Goal: Book appointment/travel/reservation

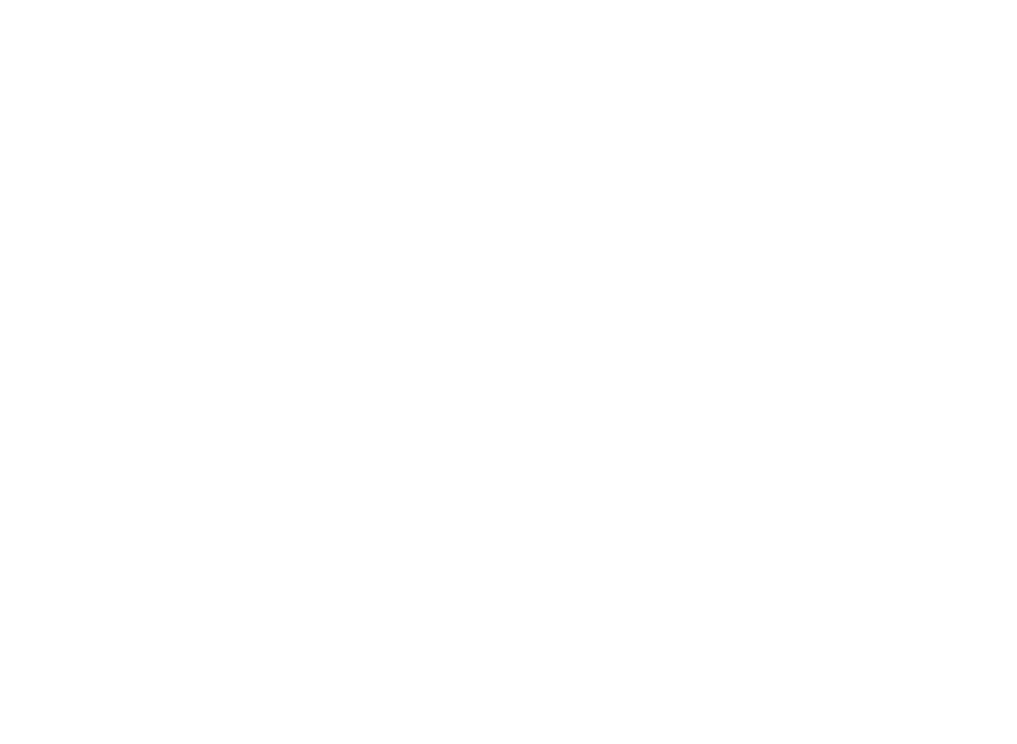
scroll to position [10, 0]
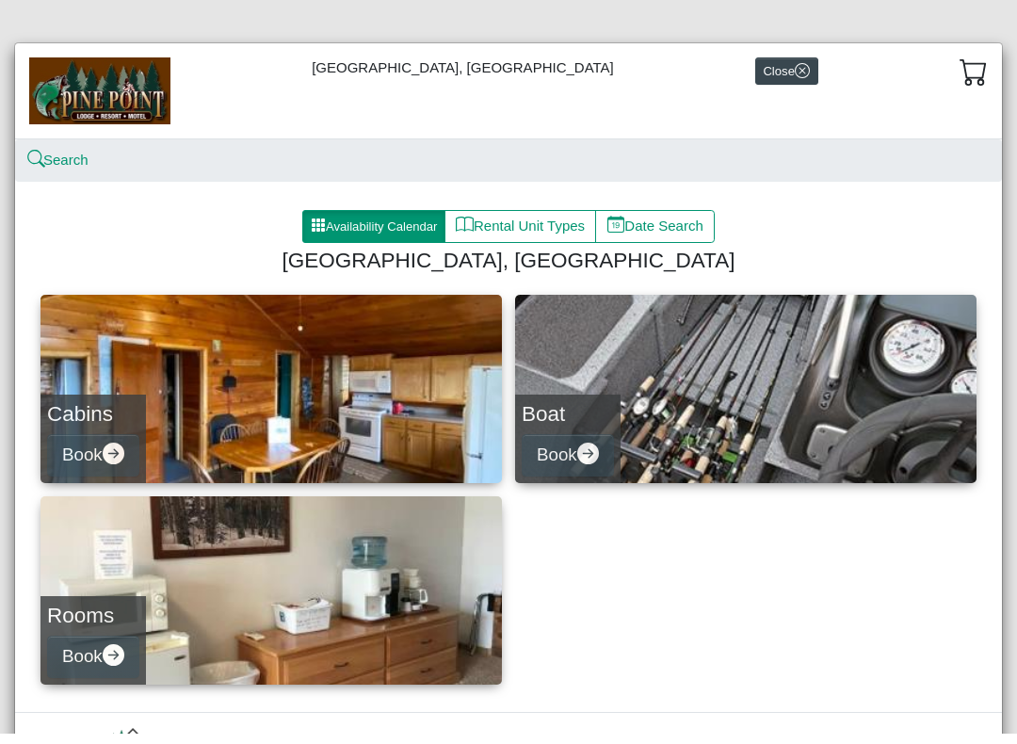
click at [386, 227] on button "Availability Calendar" at bounding box center [373, 237] width 143 height 34
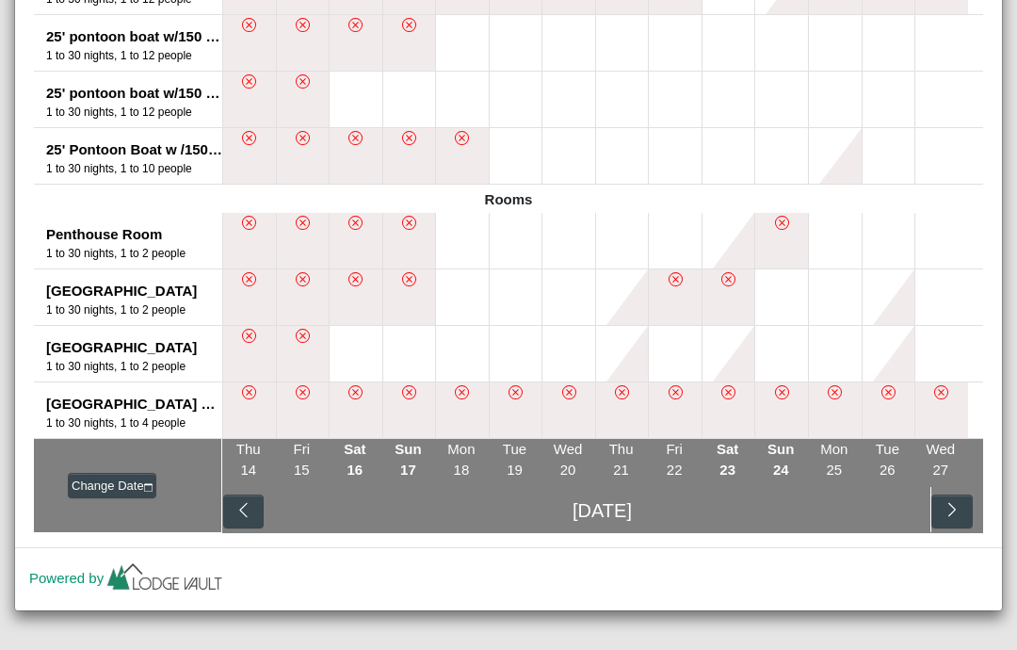
scroll to position [1491, 0]
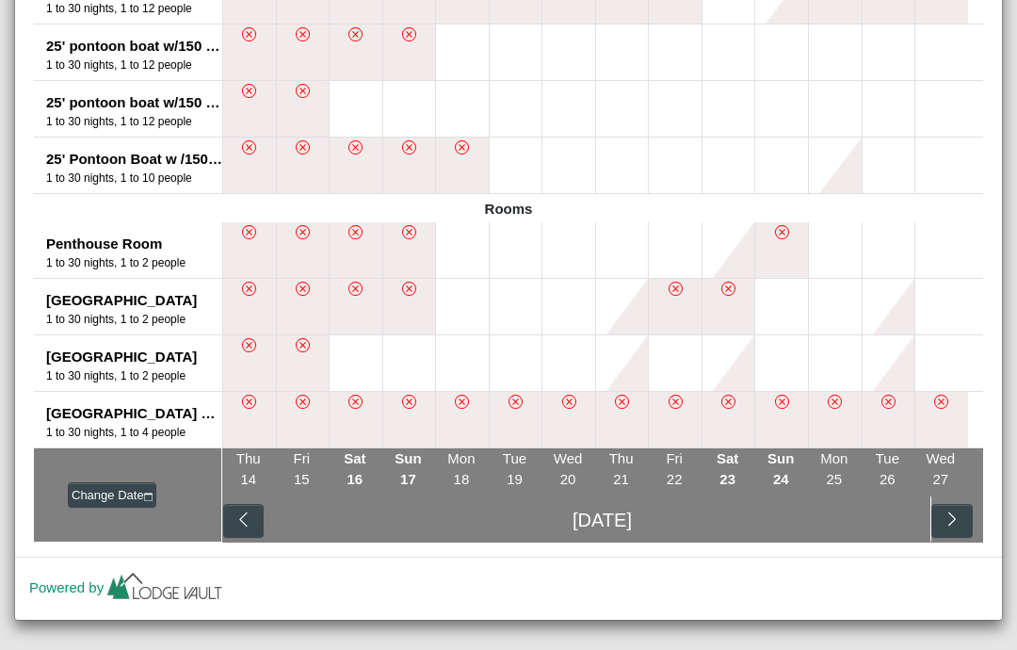
click at [719, 359] on button at bounding box center [729, 363] width 53 height 56
click at [735, 310] on li at bounding box center [729, 307] width 54 height 56
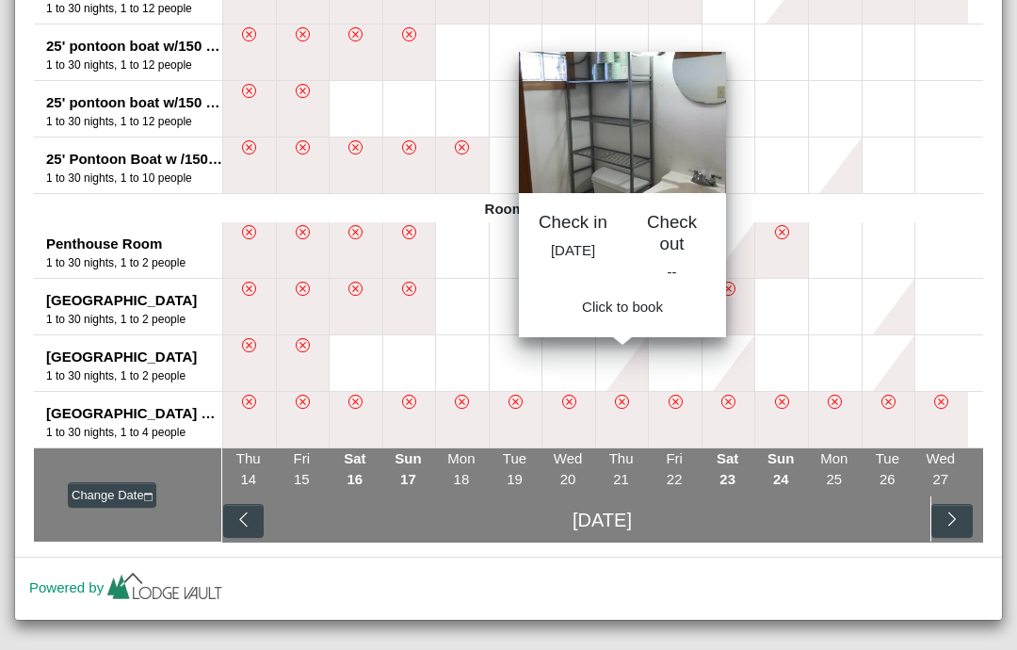
click at [638, 373] on button at bounding box center [622, 363] width 53 height 56
click at [731, 343] on button at bounding box center [729, 363] width 53 height 56
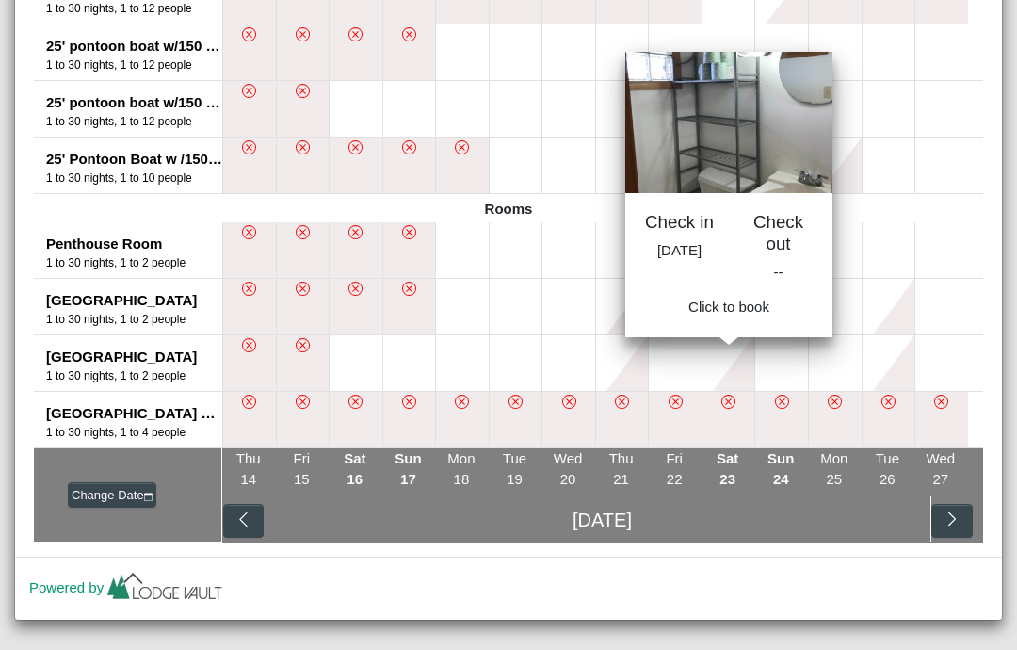
click at [692, 373] on button at bounding box center [675, 363] width 53 height 56
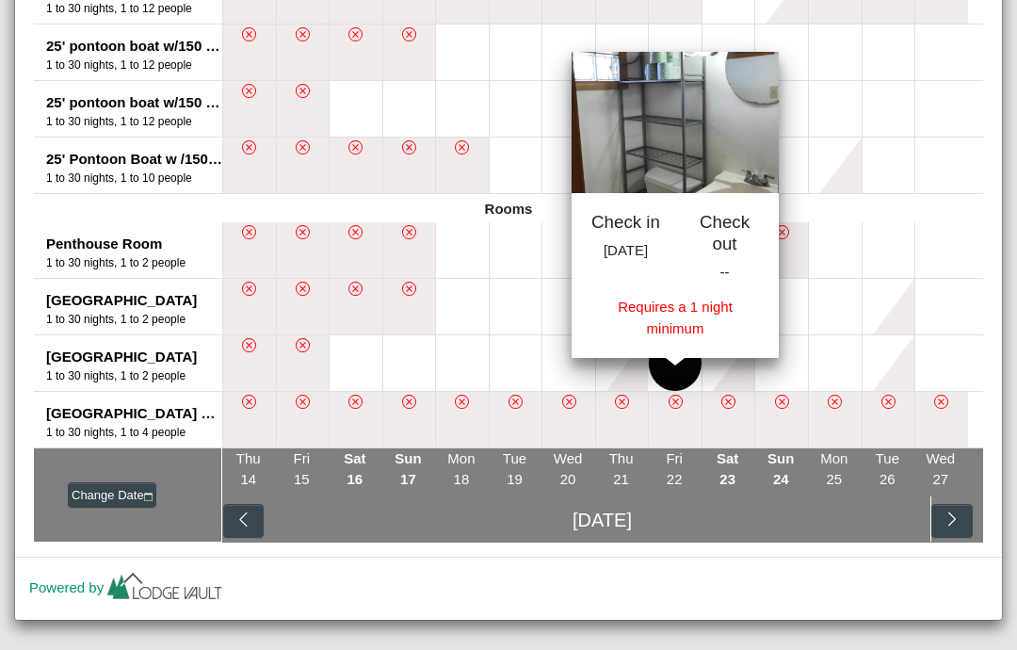
click at [796, 362] on button at bounding box center [781, 363] width 53 height 56
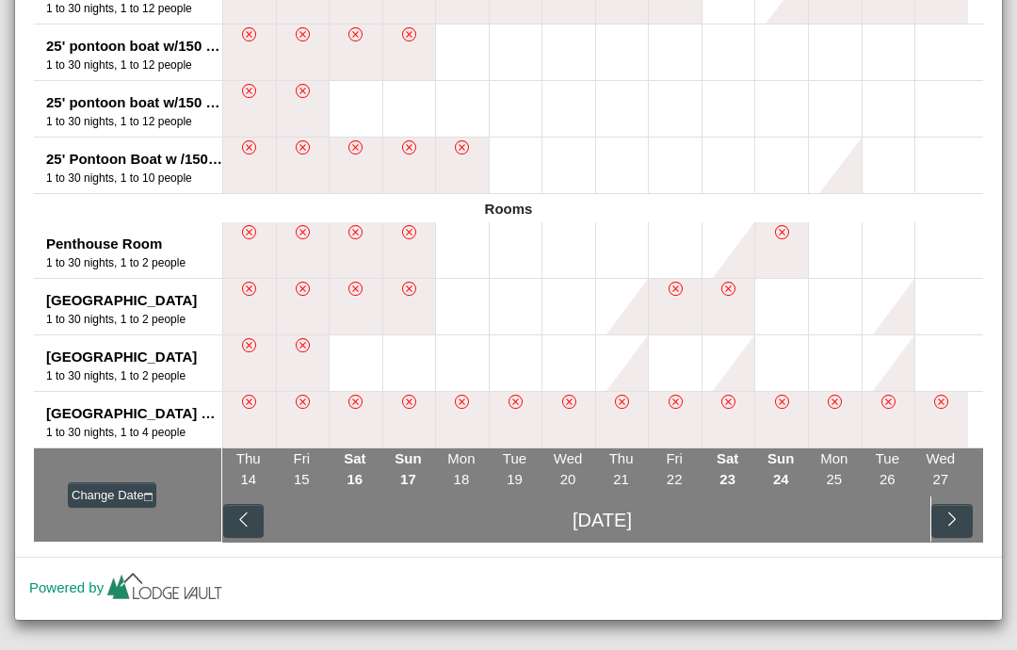
click at [680, 368] on button at bounding box center [675, 363] width 53 height 56
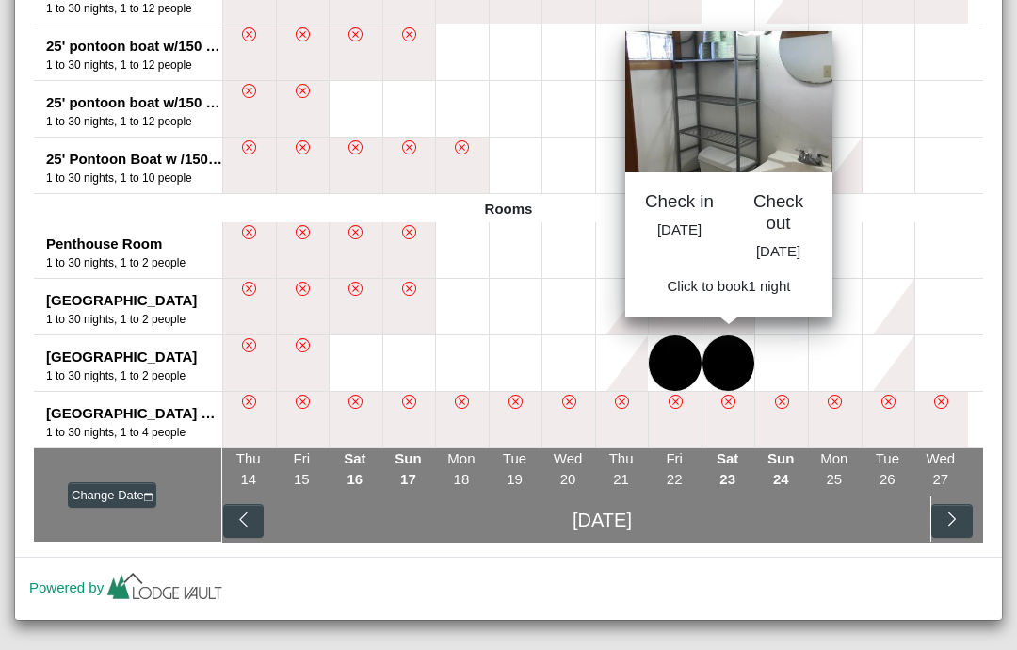
click at [727, 366] on button at bounding box center [729, 363] width 53 height 56
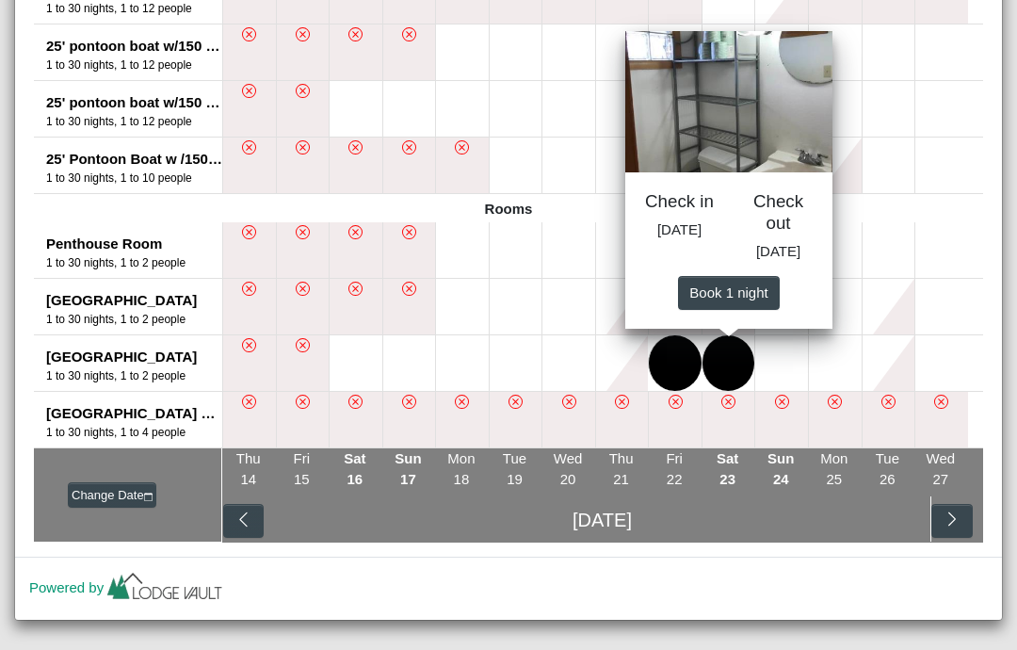
click at [964, 222] on button at bounding box center [941, 250] width 53 height 56
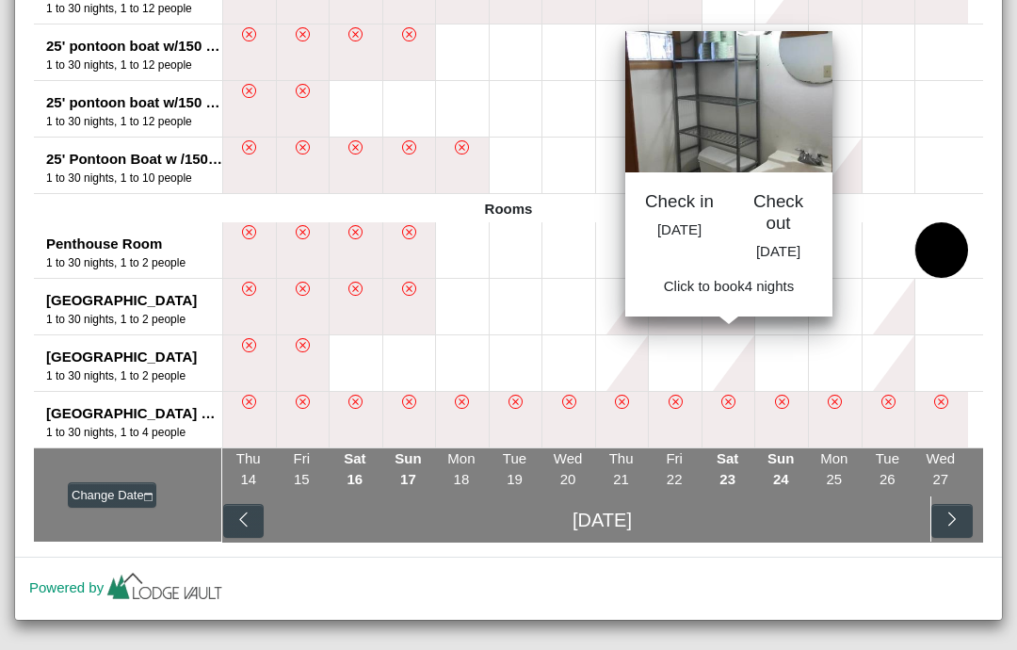
click at [729, 352] on button at bounding box center [729, 363] width 53 height 56
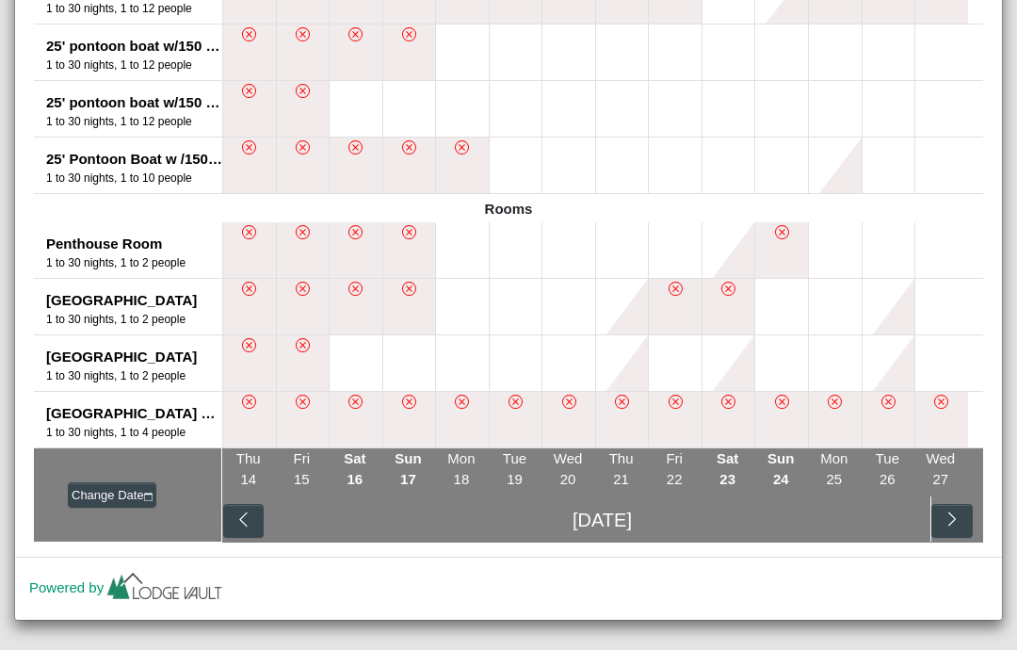
click at [719, 346] on button at bounding box center [729, 363] width 53 height 56
click at [799, 360] on button at bounding box center [781, 363] width 53 height 56
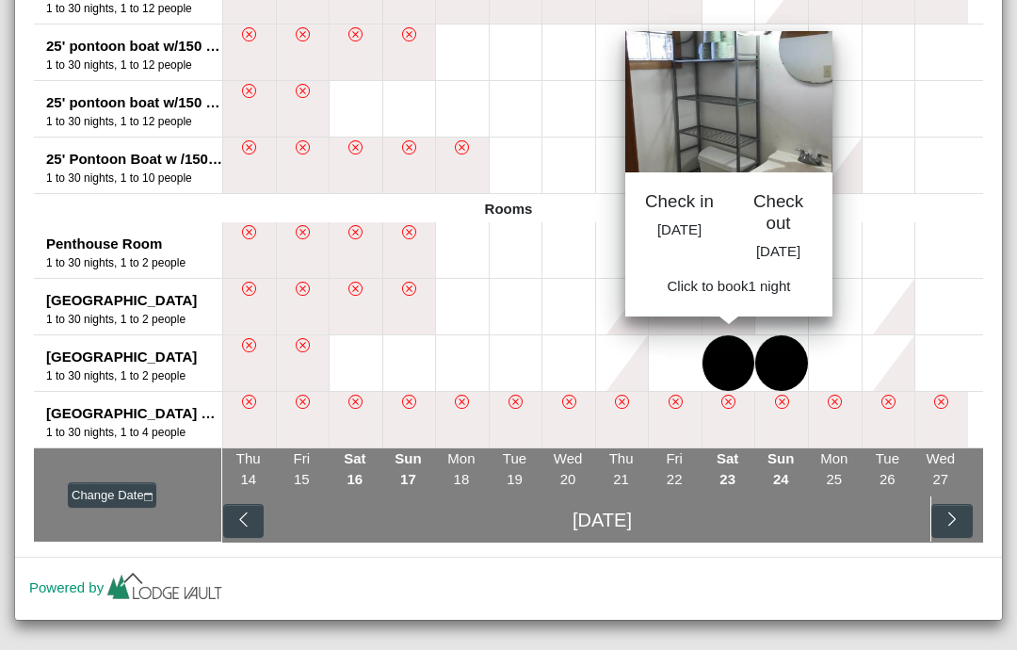
click at [717, 366] on button at bounding box center [729, 363] width 53 height 56
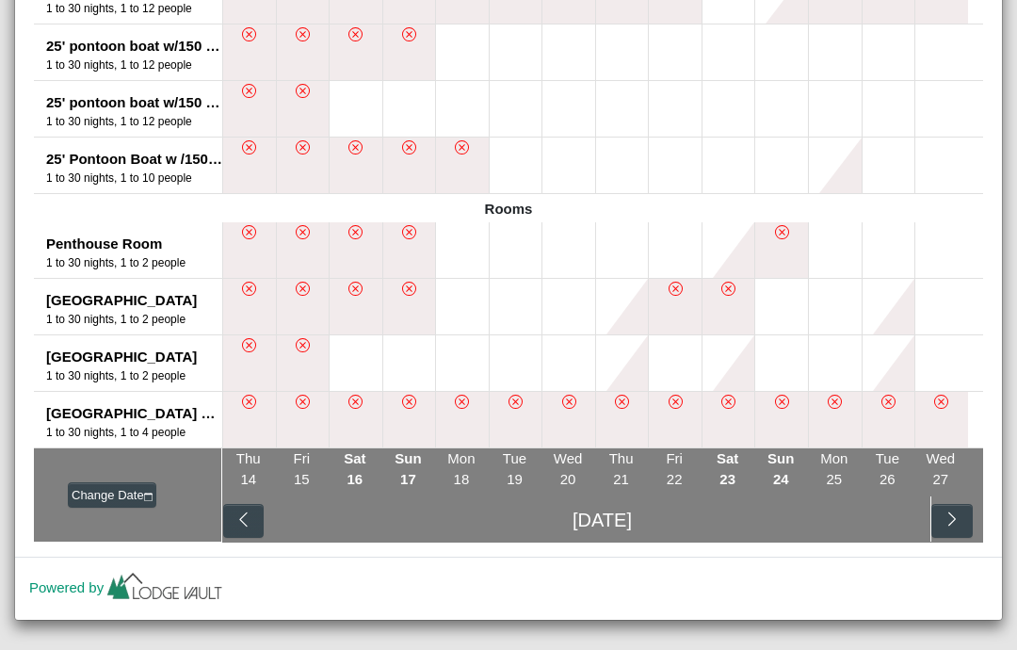
click at [711, 259] on button at bounding box center [729, 250] width 53 height 56
click at [691, 365] on button at bounding box center [675, 363] width 53 height 56
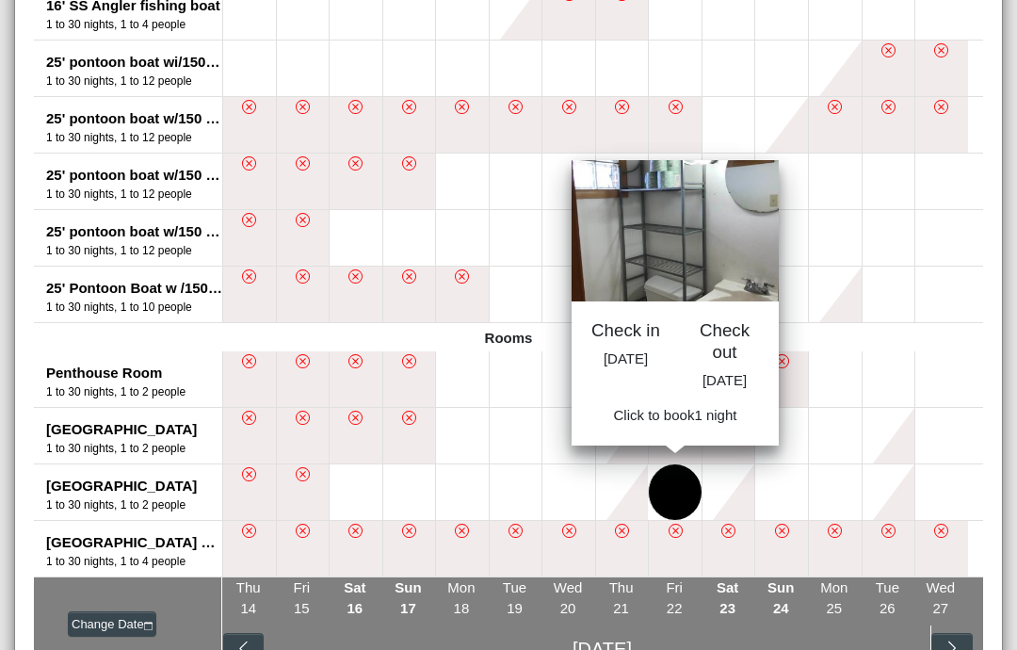
scroll to position [1415, 0]
